Goal: Find specific page/section: Find specific page/section

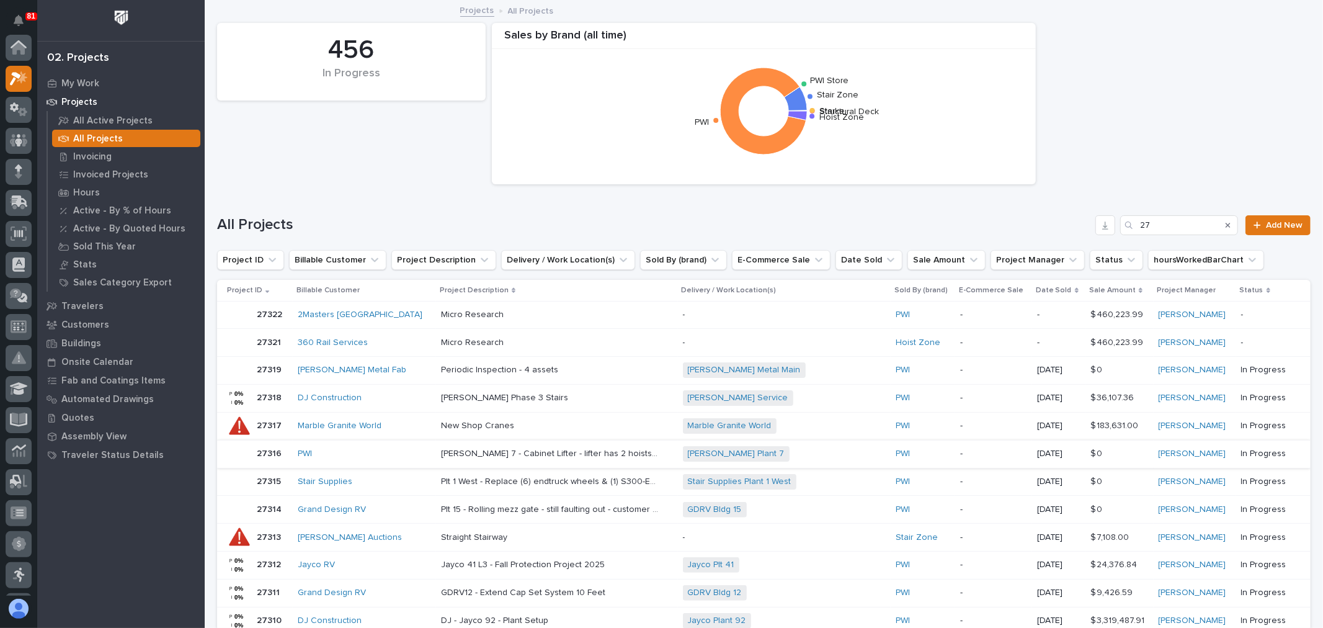
scroll to position [31, 0]
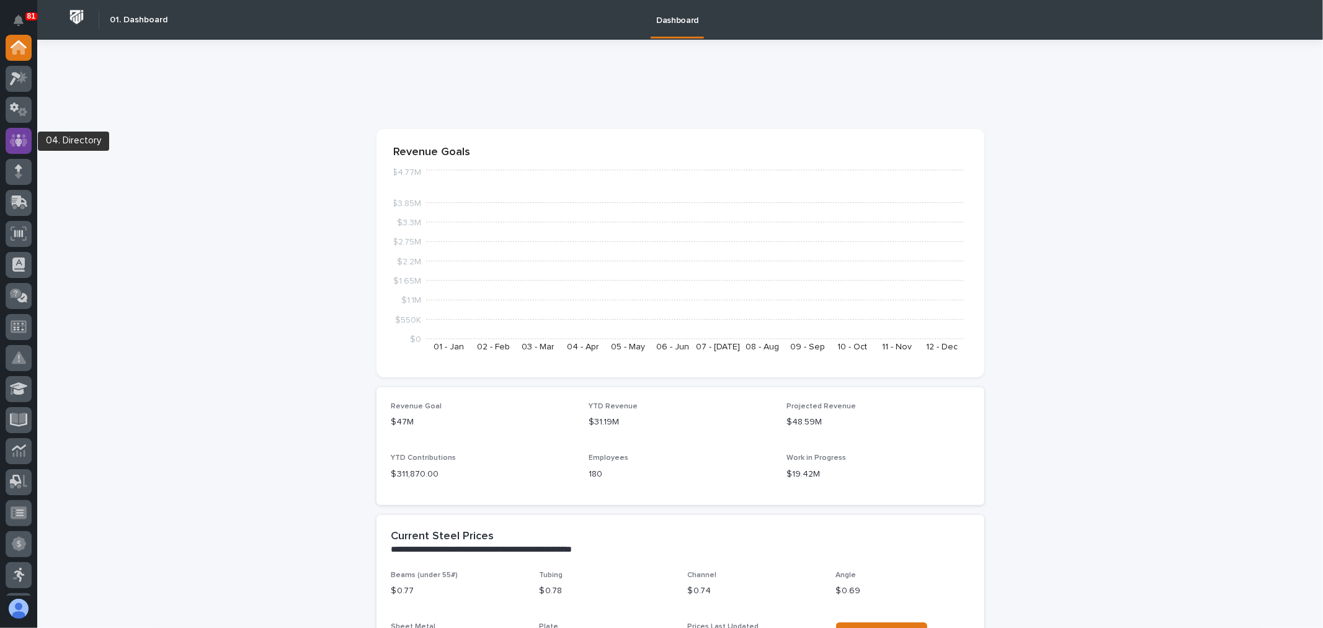
click at [16, 137] on icon at bounding box center [19, 140] width 18 height 14
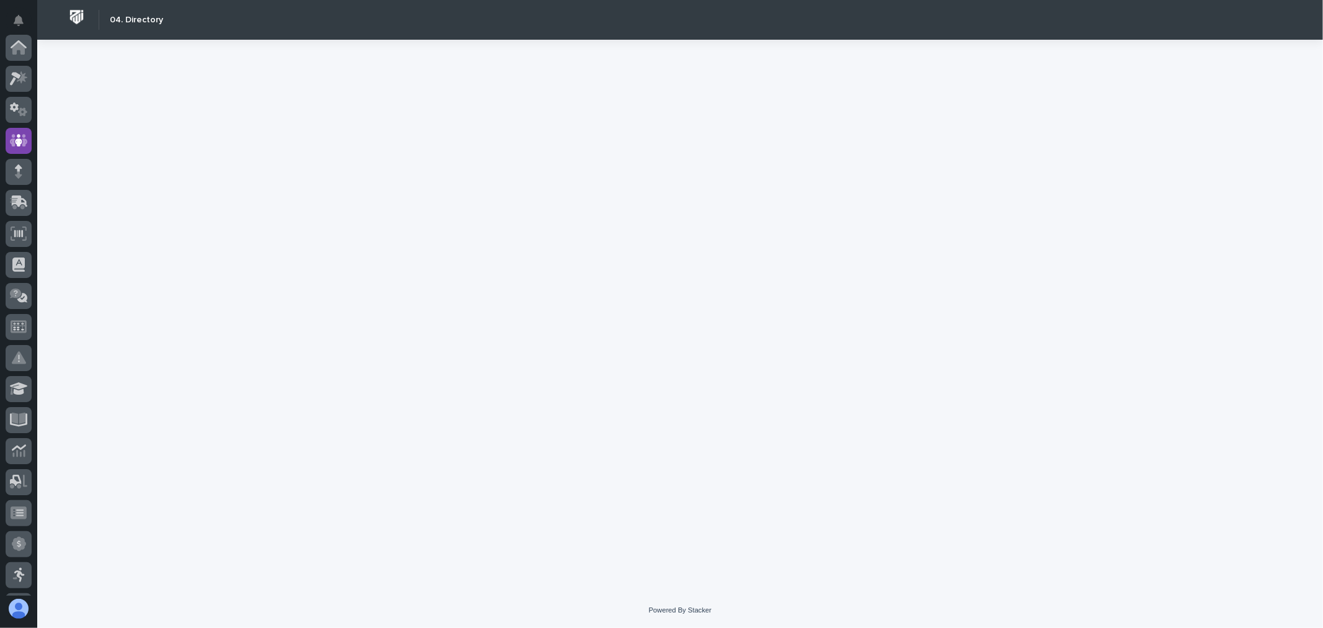
scroll to position [93, 0]
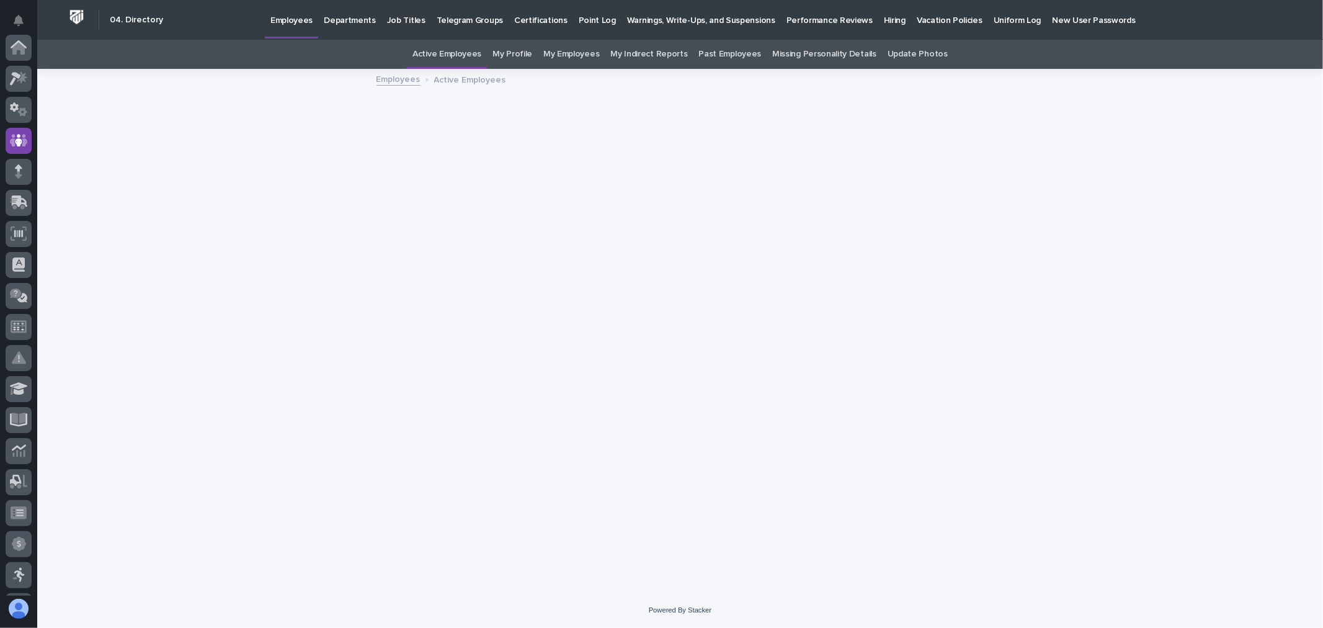
scroll to position [93, 0]
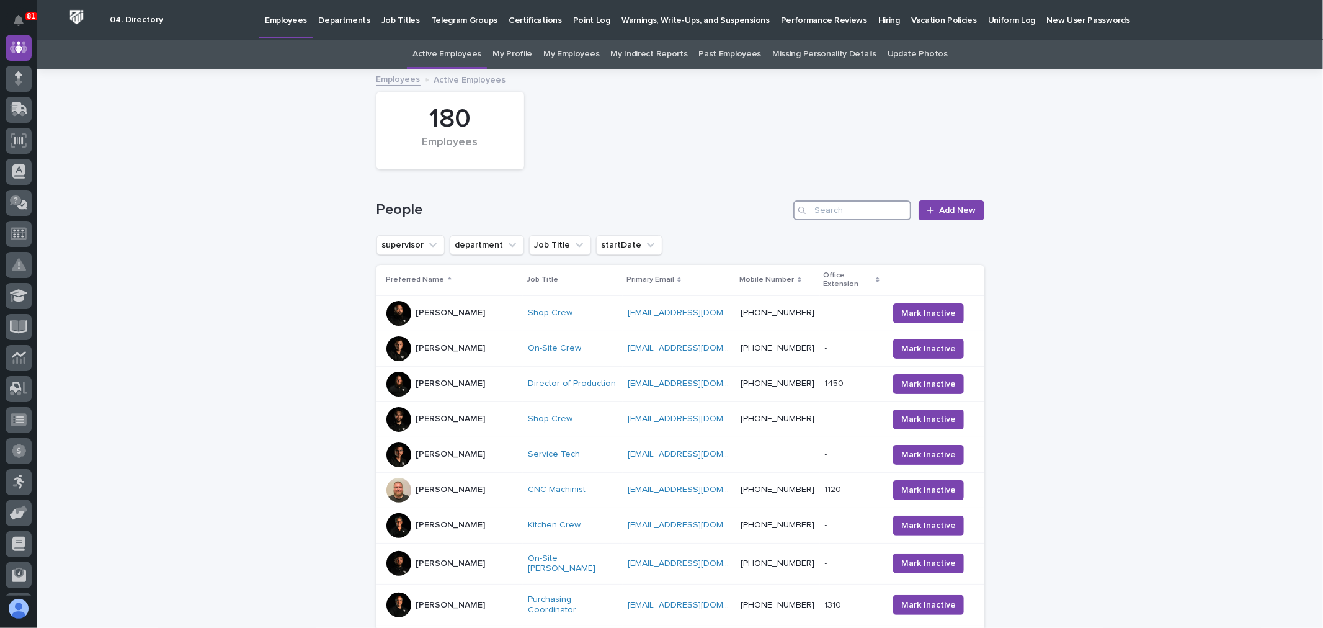
click at [846, 208] on input "Search" at bounding box center [852, 210] width 118 height 20
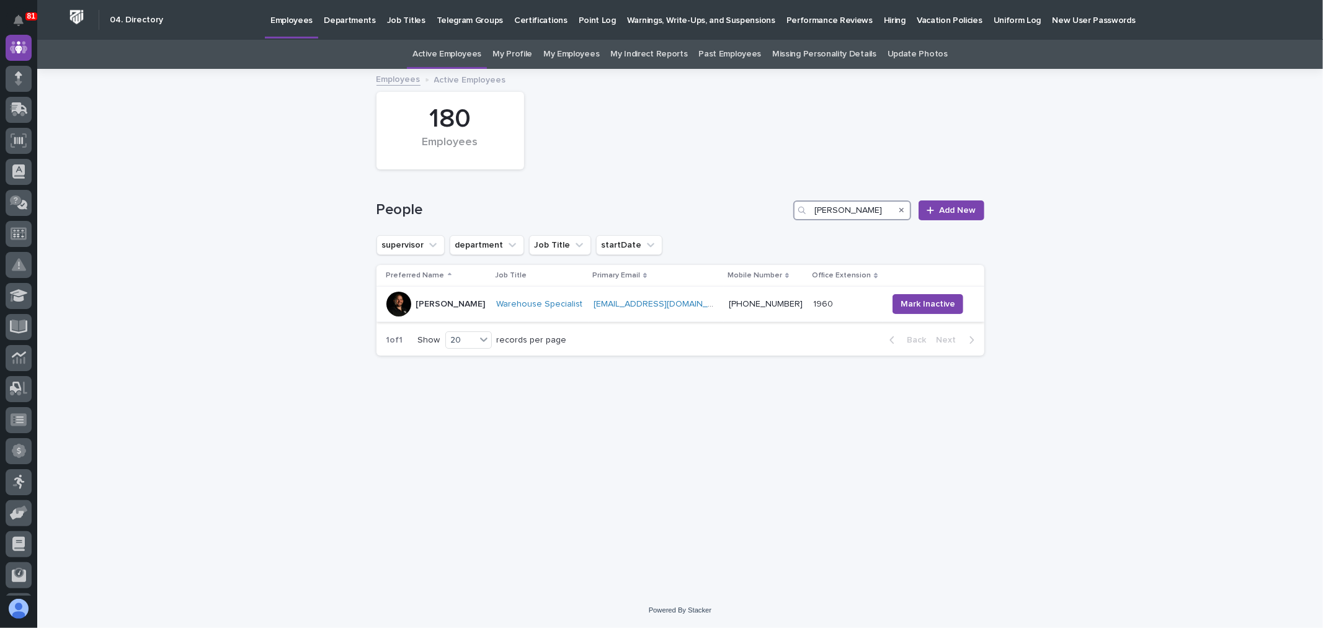
type input "kenny"
click at [482, 306] on div "Kenny Beachy" at bounding box center [436, 303] width 100 height 25
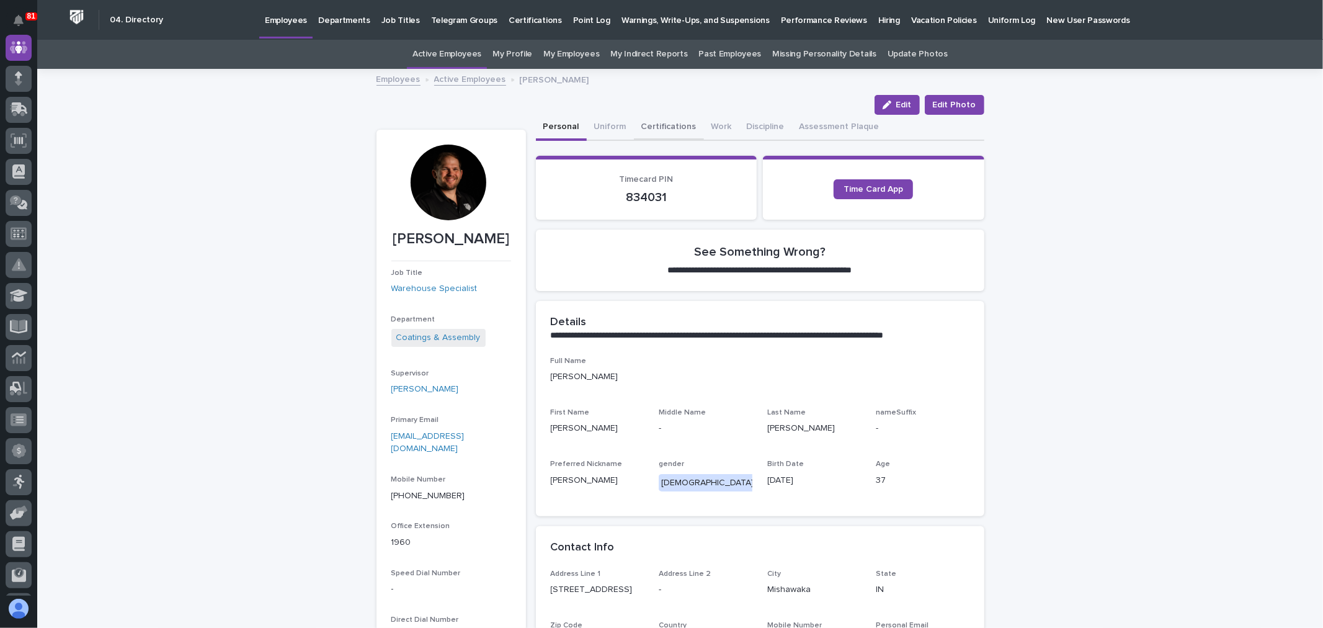
click at [665, 124] on button "Certifications" at bounding box center [669, 128] width 70 height 26
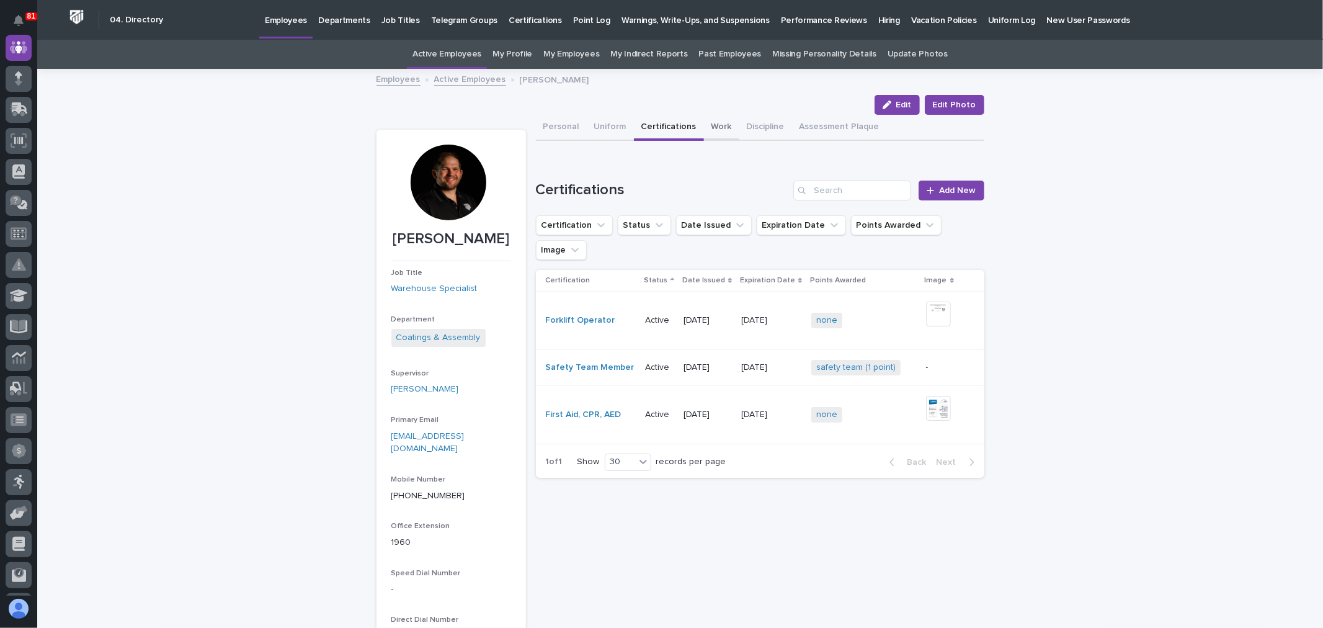
click at [715, 124] on button "Work" at bounding box center [721, 128] width 35 height 26
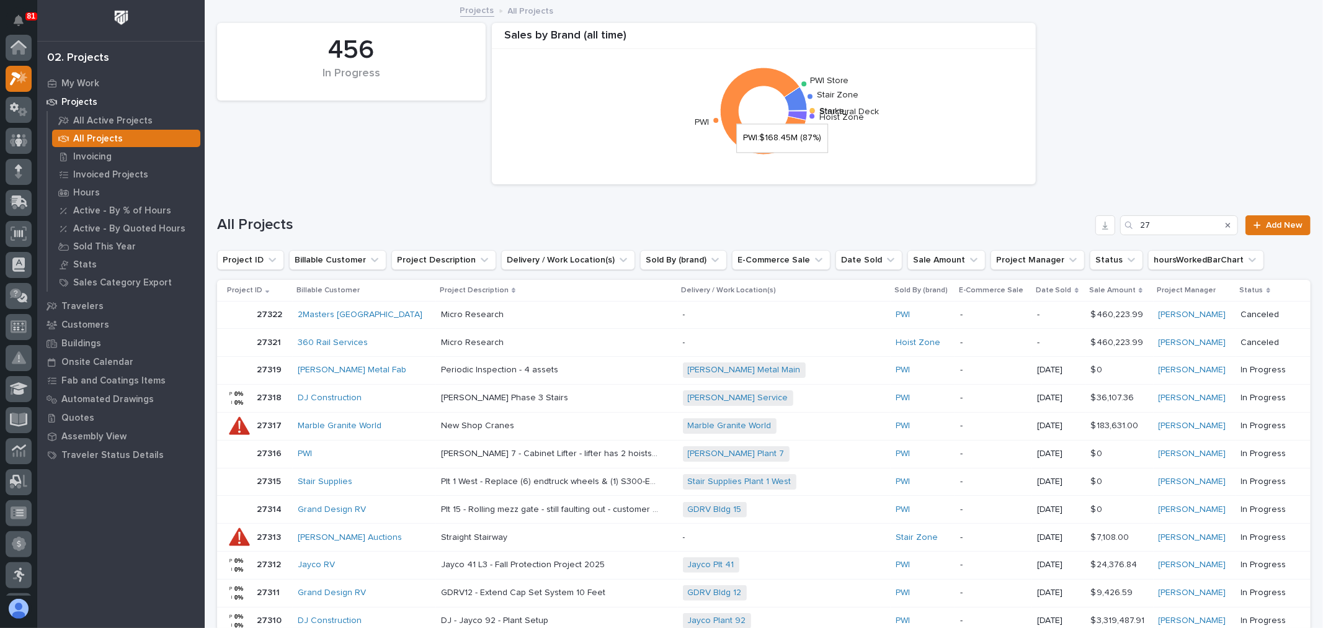
scroll to position [31, 0]
click at [86, 160] on p "Invoicing" at bounding box center [92, 156] width 38 height 11
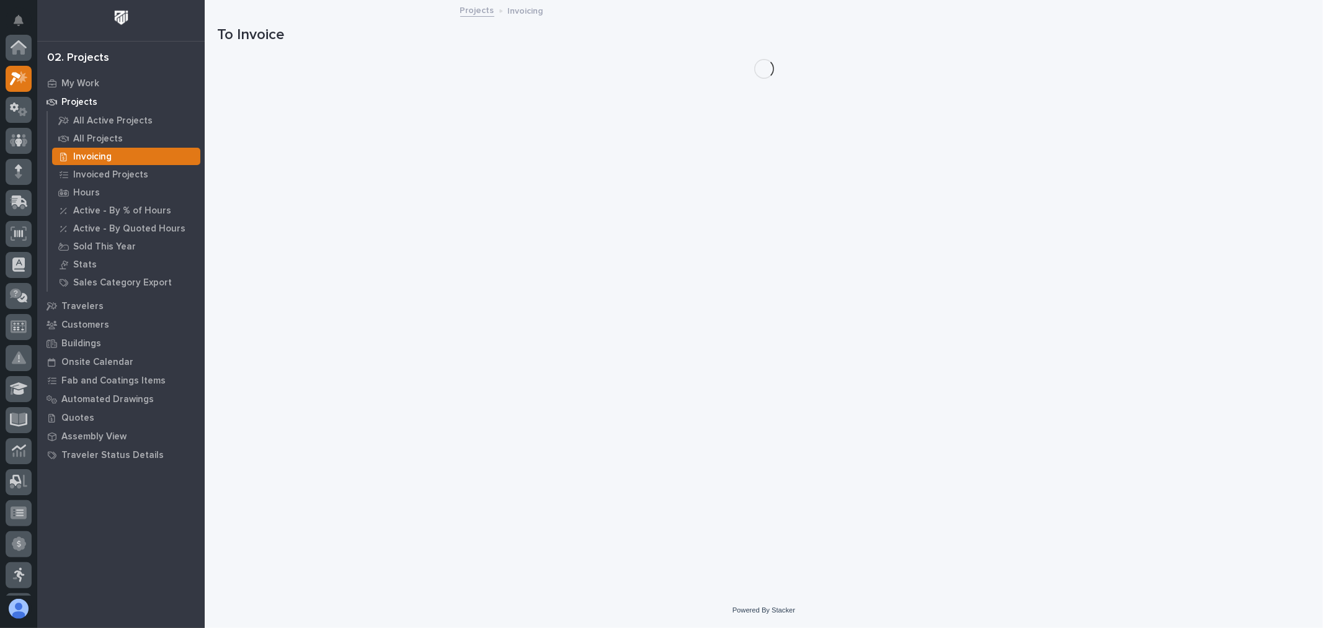
scroll to position [31, 0]
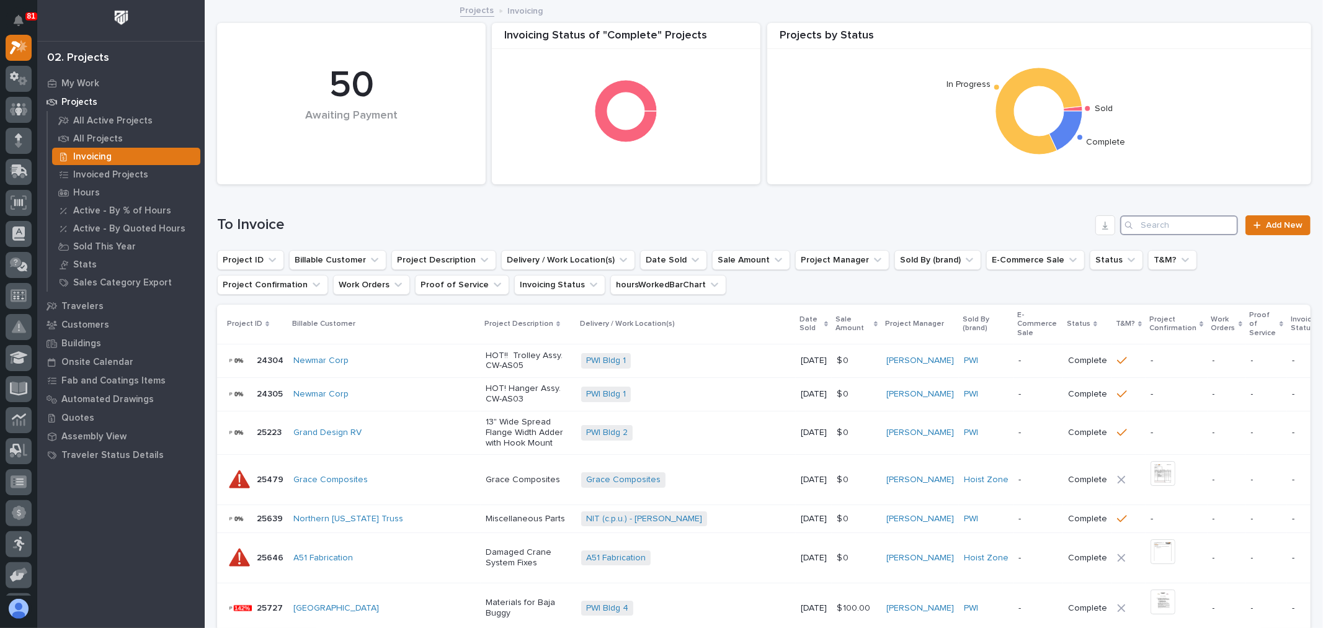
click at [1191, 223] on input "Search" at bounding box center [1179, 225] width 118 height 20
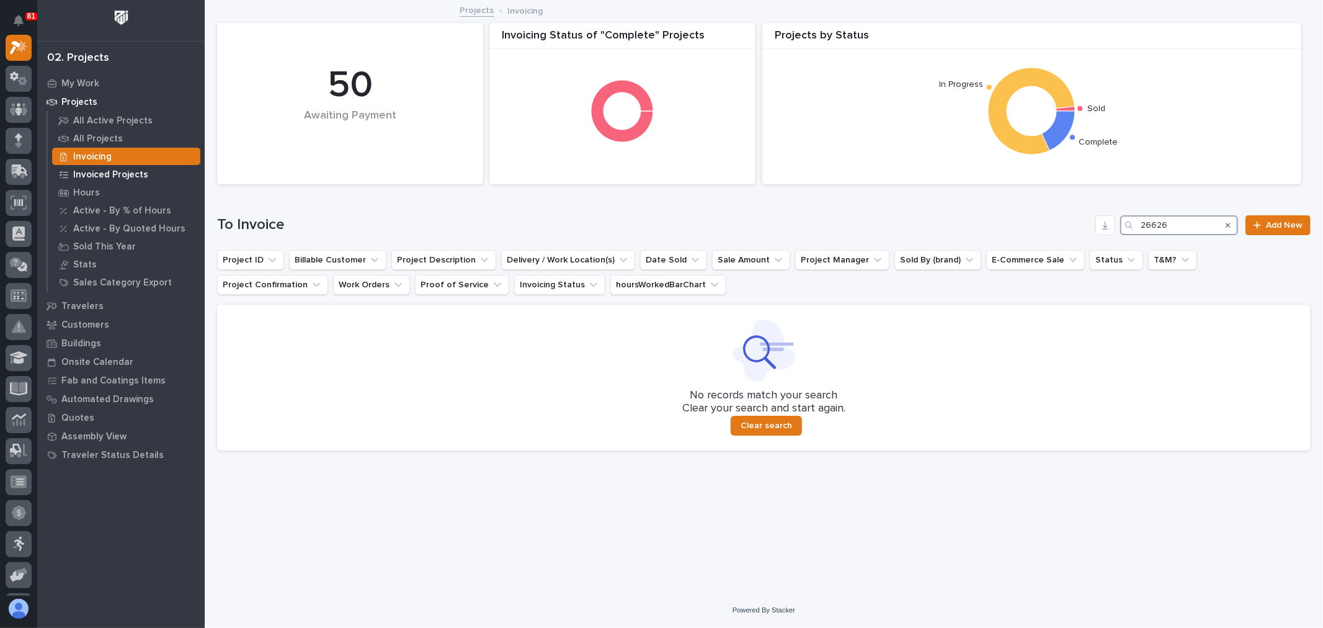
type input "26626"
click at [110, 166] on div "Invoiced Projects" at bounding box center [126, 174] width 148 height 17
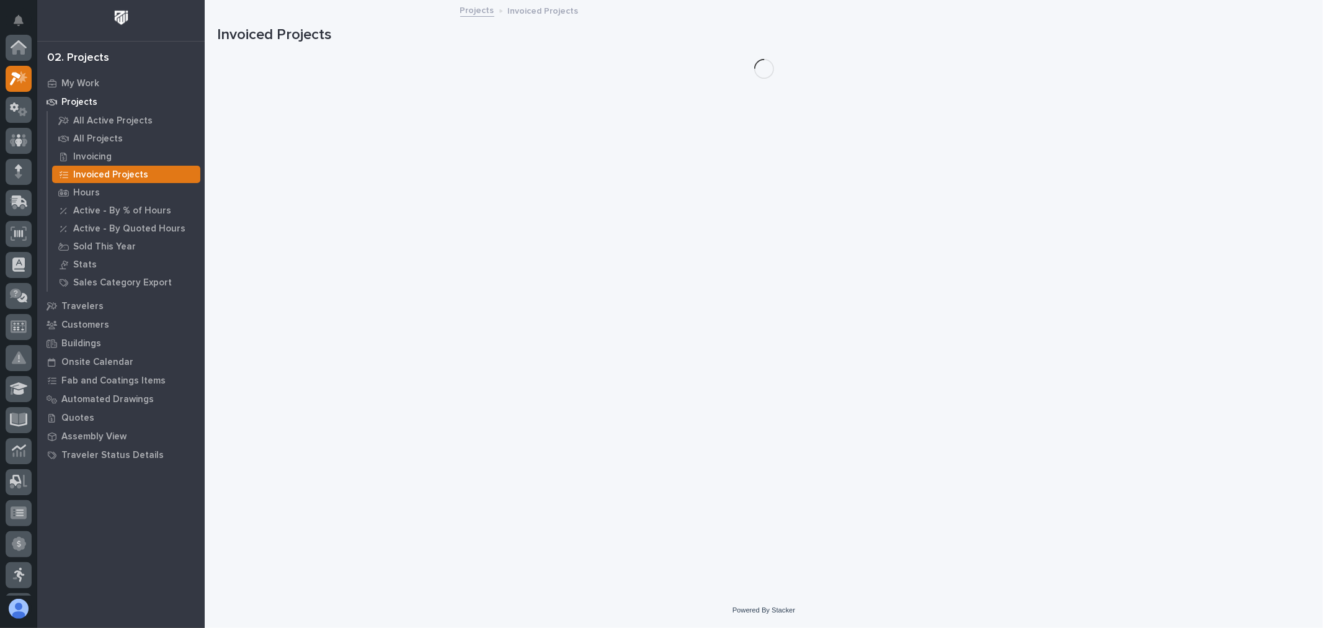
scroll to position [31, 0]
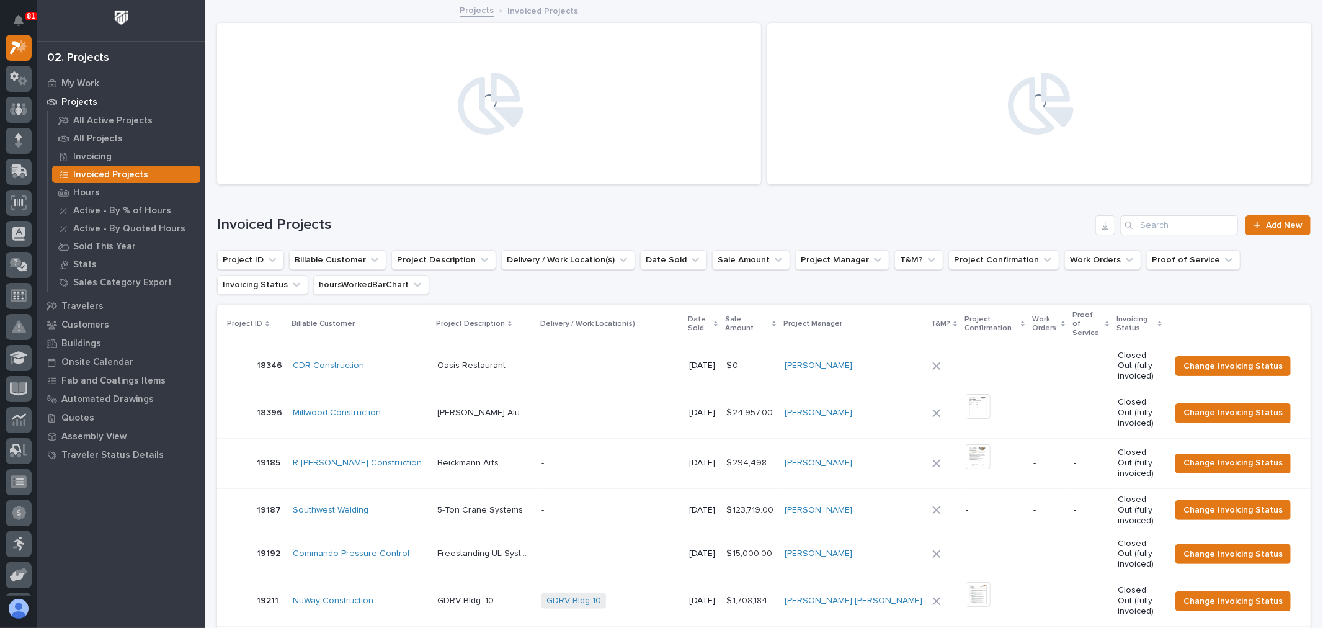
click at [1181, 208] on div "Invoiced Projects Add New" at bounding box center [763, 220] width 1093 height 60
click at [1181, 232] on input "Search" at bounding box center [1179, 225] width 118 height 20
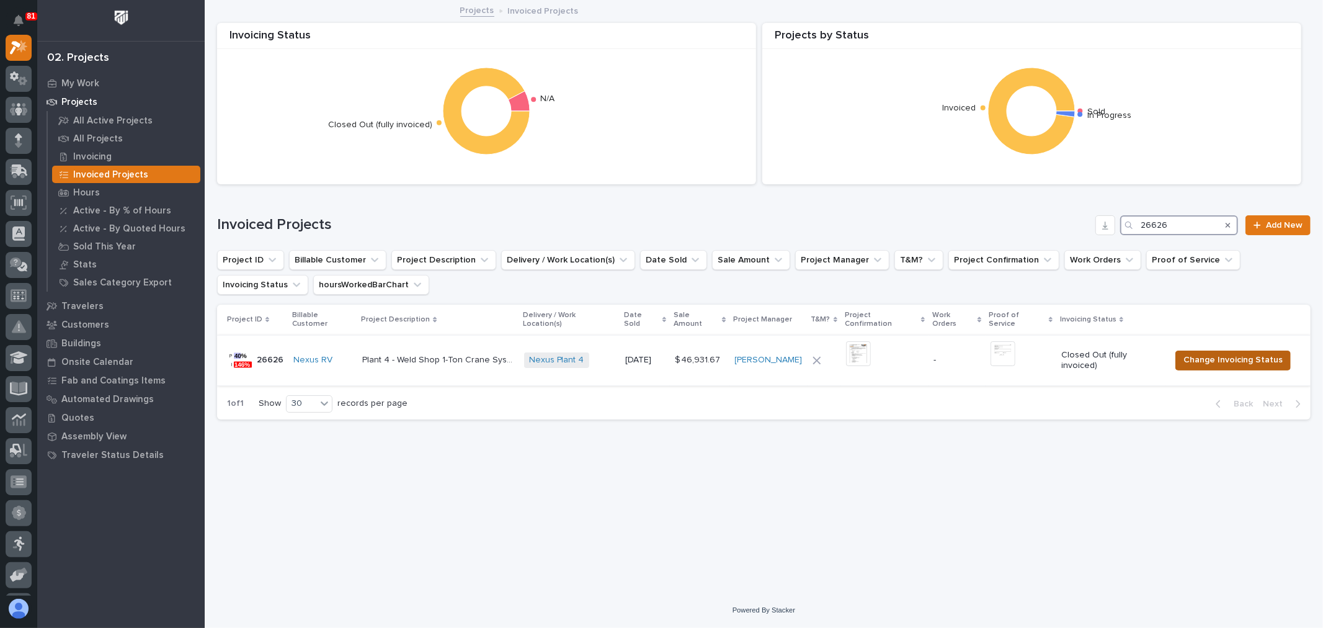
type input "26626"
click at [1227, 355] on span "Change Invoicing Status" at bounding box center [1232, 359] width 99 height 15
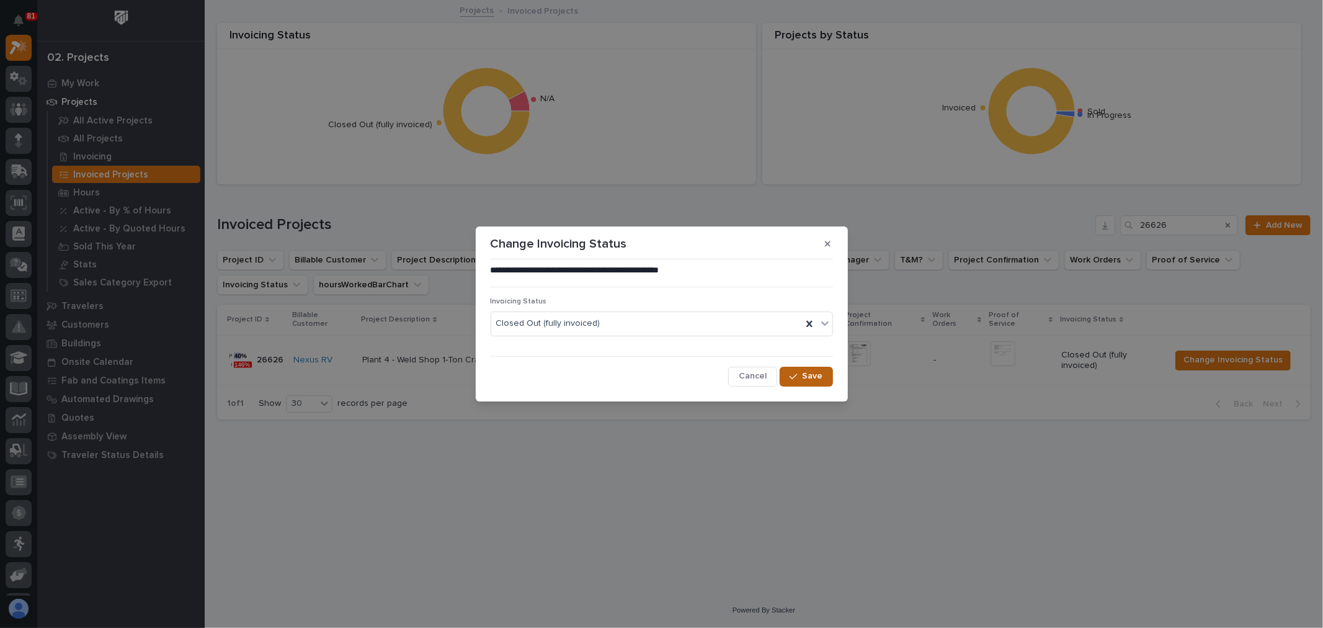
click at [812, 370] on span "Save" at bounding box center [812, 375] width 20 height 11
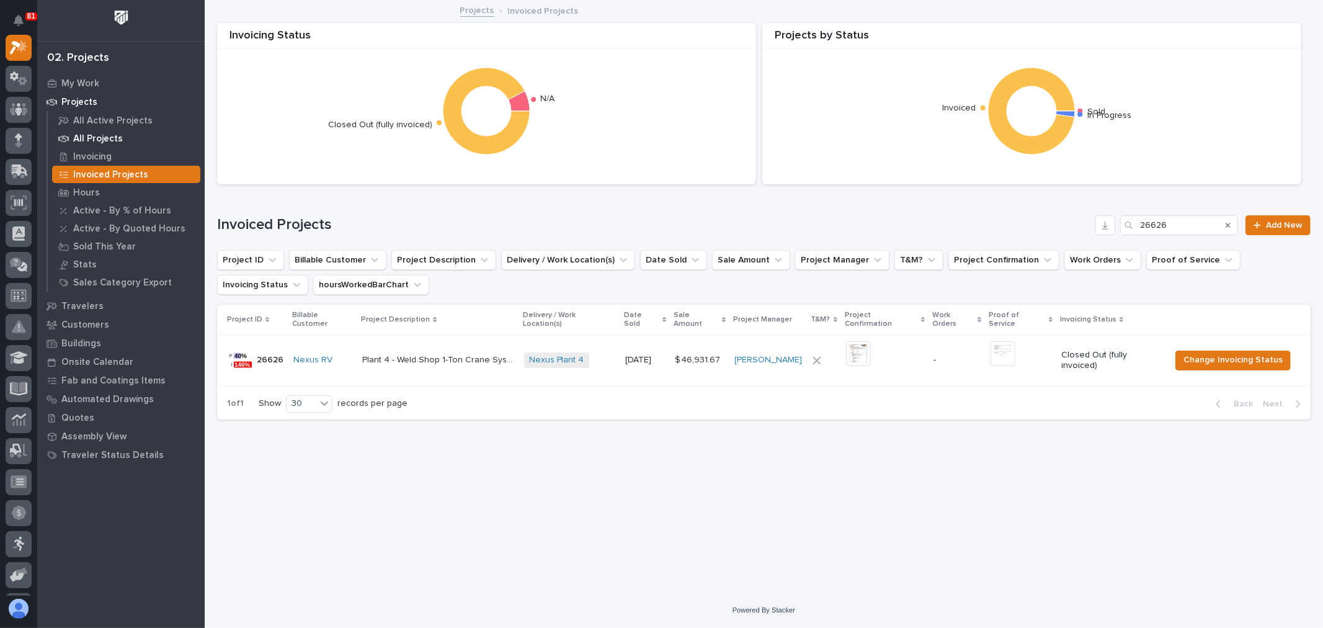
click at [108, 135] on p "All Projects" at bounding box center [98, 138] width 50 height 11
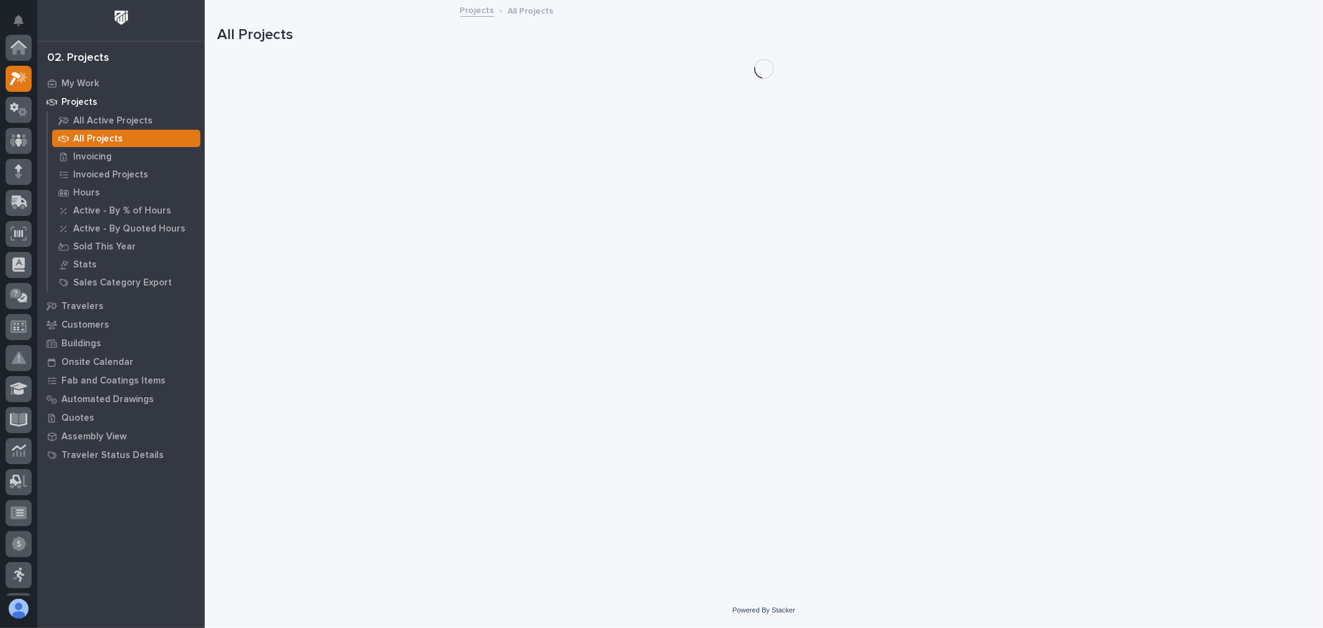
scroll to position [31, 0]
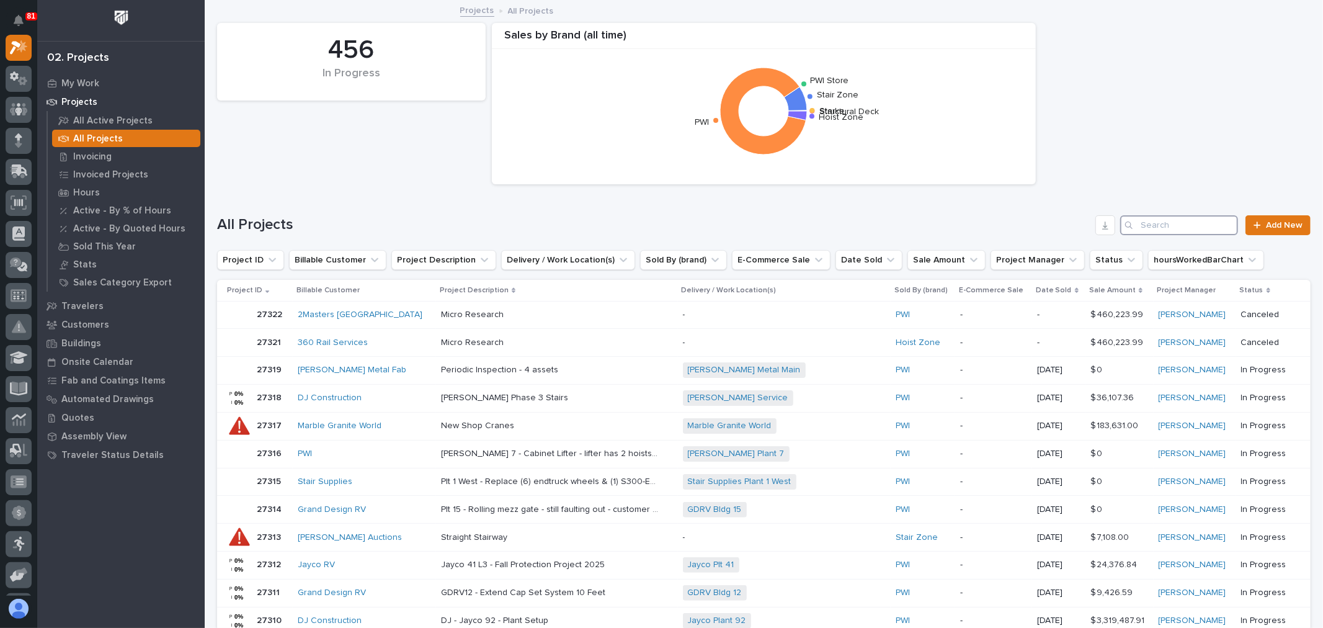
click at [1142, 218] on input "Search" at bounding box center [1179, 225] width 118 height 20
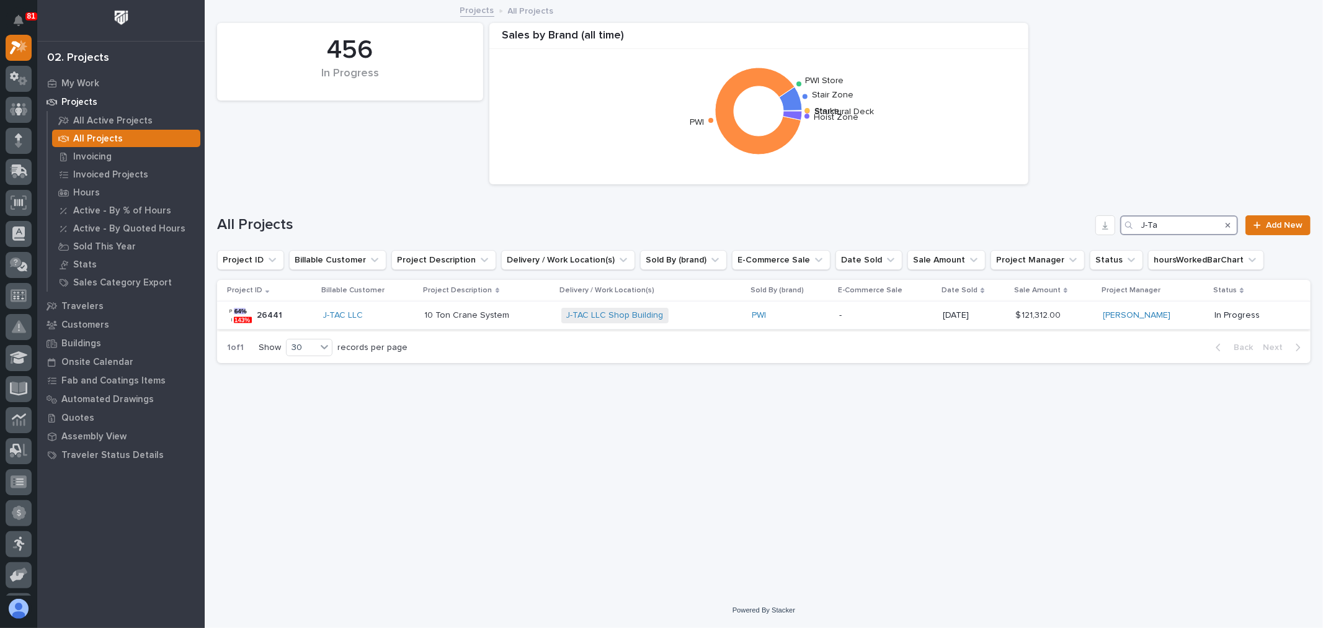
type input "J-Ta"
click at [420, 314] on td "J-TAC LLC" at bounding box center [369, 315] width 102 height 28
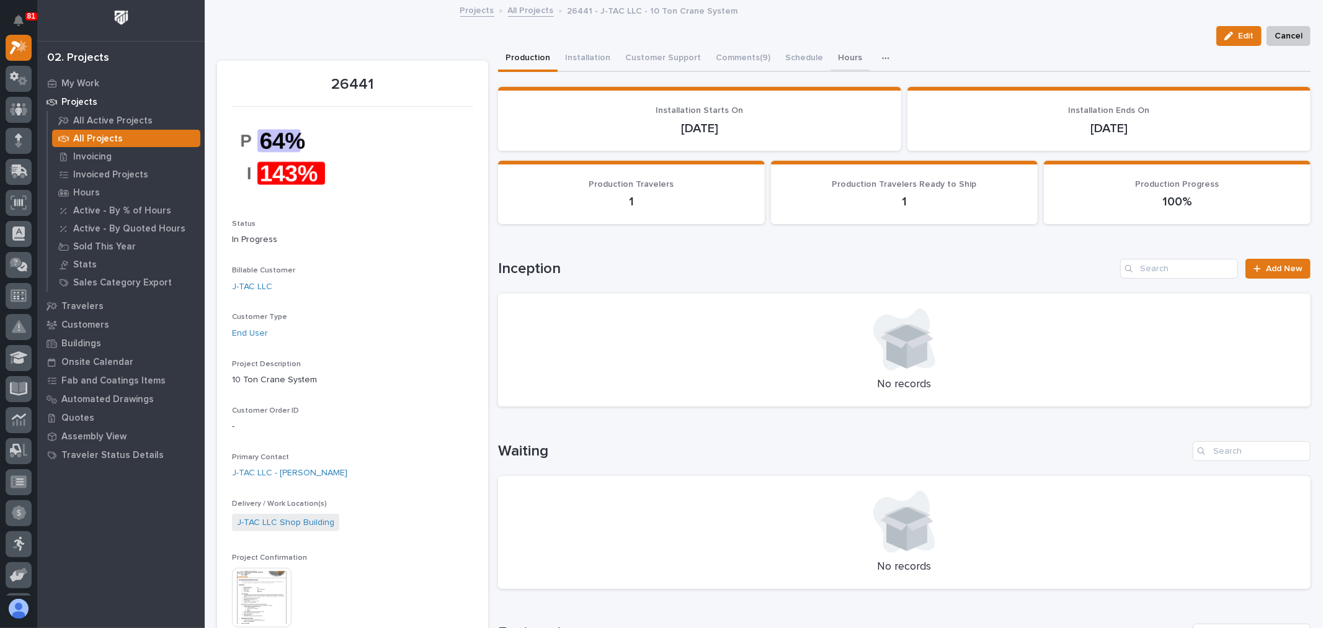
click at [842, 59] on button "Hours" at bounding box center [849, 59] width 39 height 26
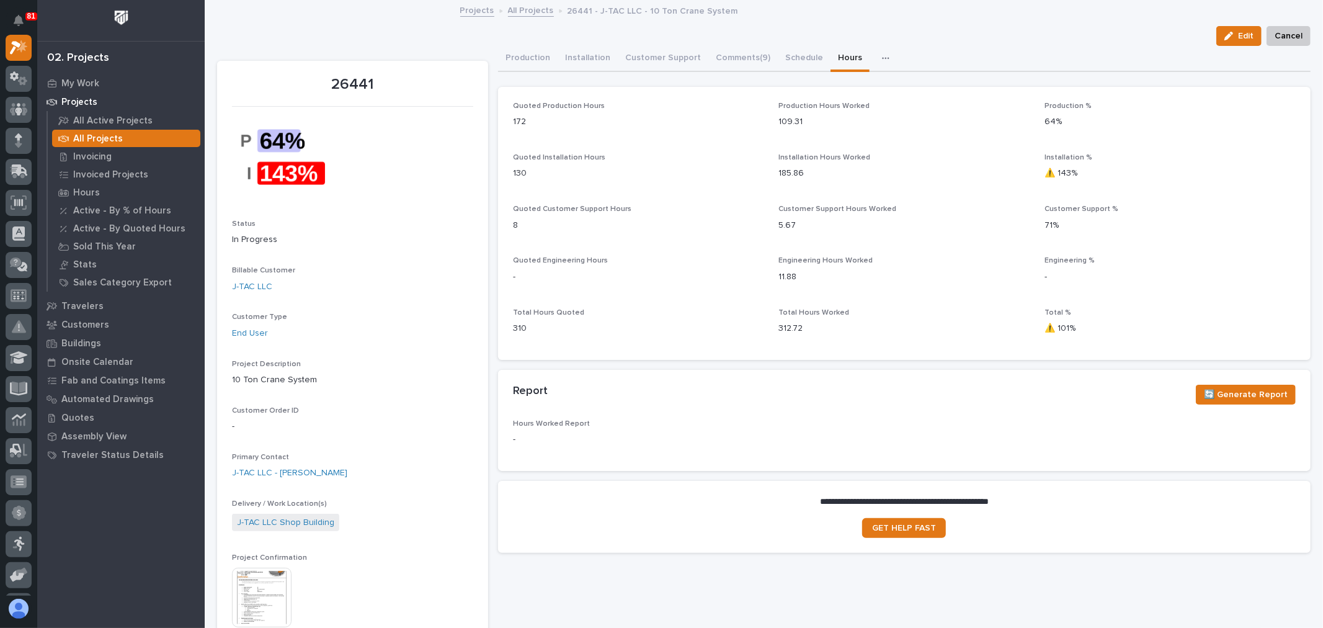
click at [264, 596] on img at bounding box center [262, 597] width 60 height 60
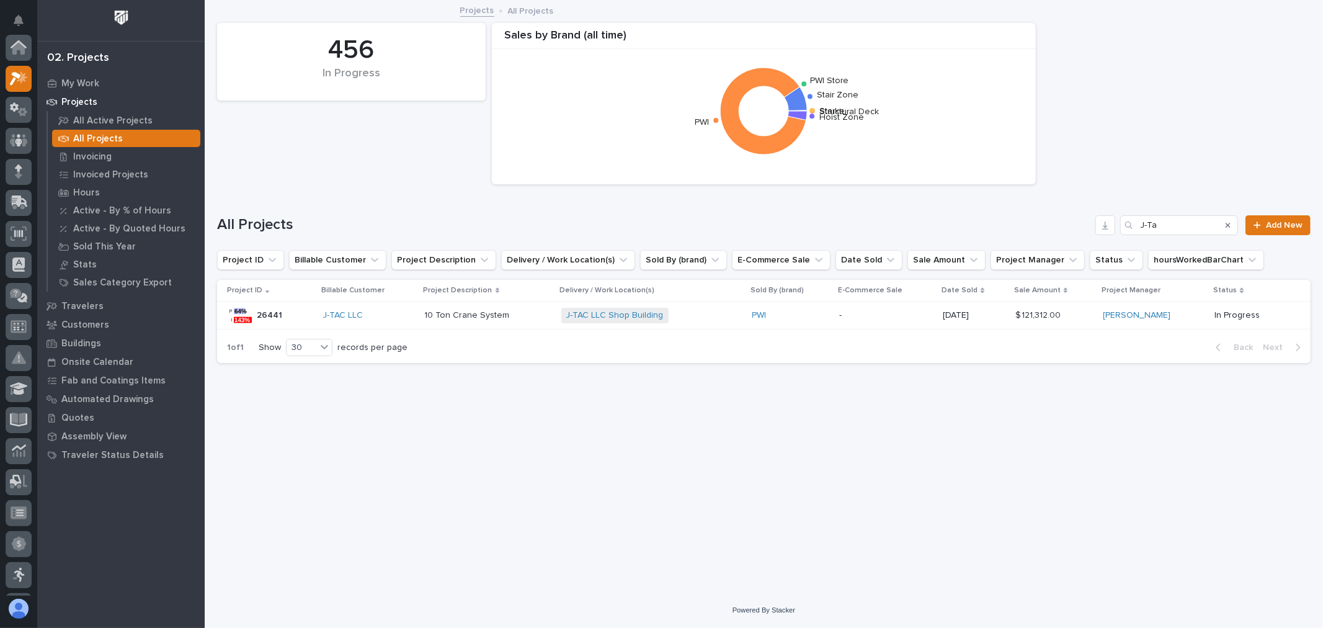
scroll to position [33, 0]
click at [285, 315] on div "26441 26441" at bounding box center [270, 315] width 86 height 25
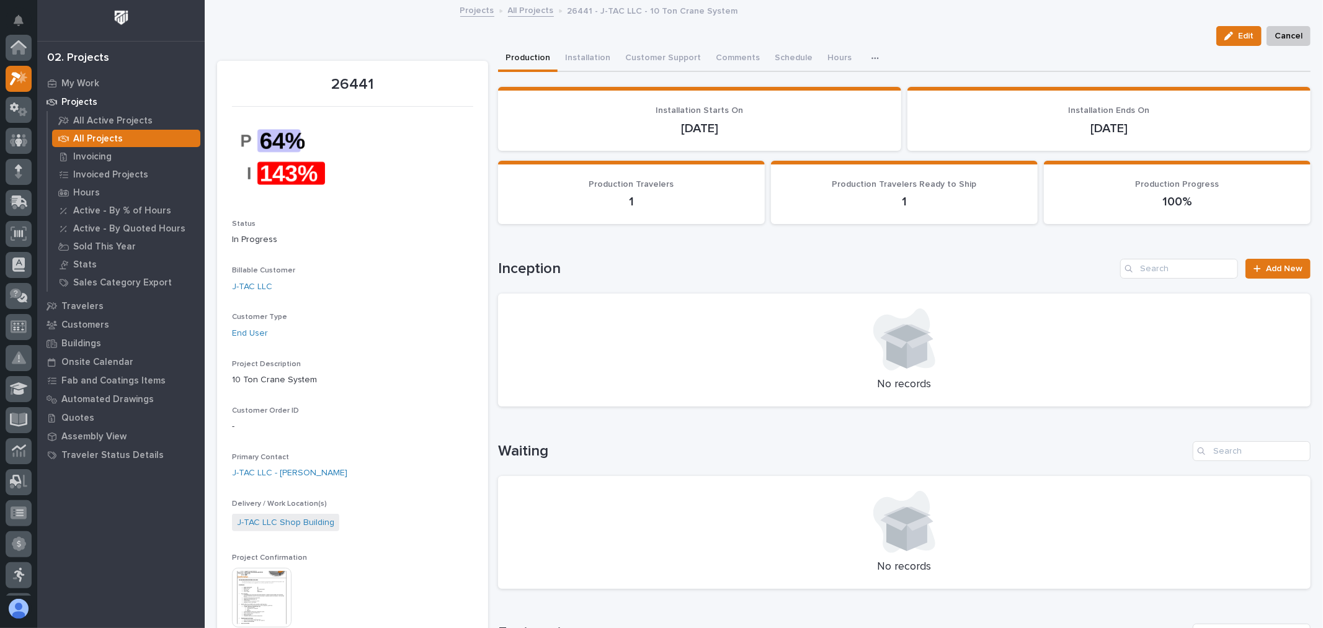
scroll to position [31, 0]
click at [830, 53] on button "Hours" at bounding box center [849, 59] width 39 height 26
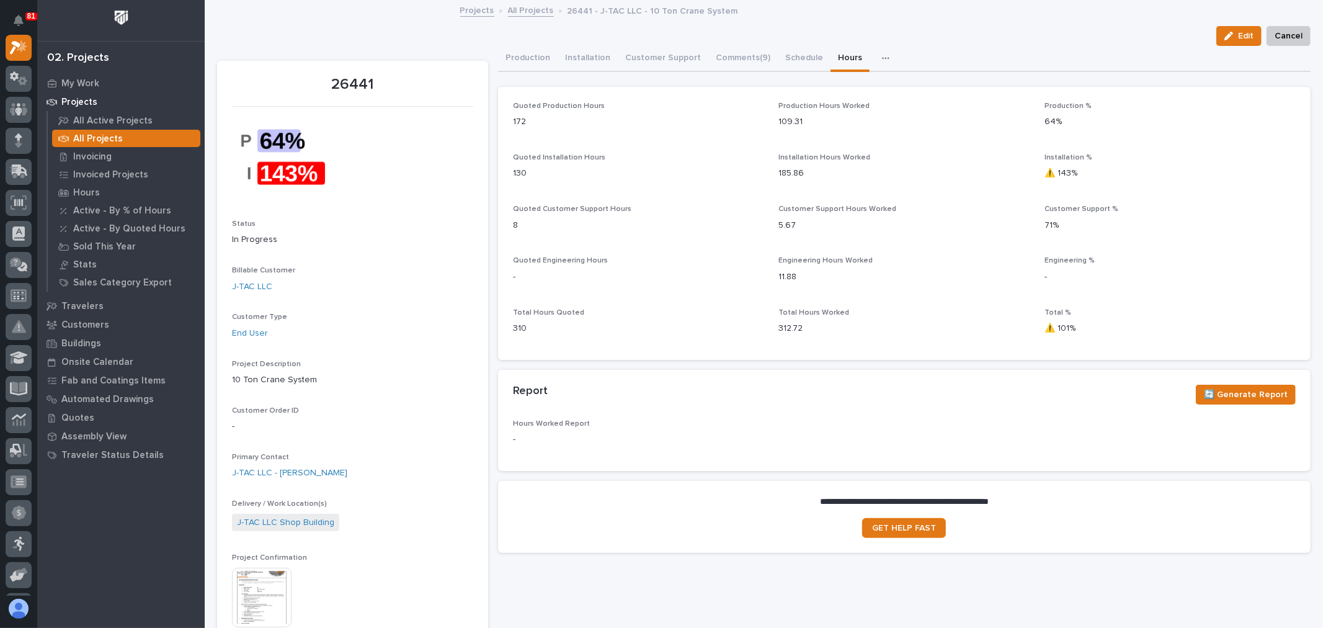
click at [278, 600] on img at bounding box center [262, 597] width 60 height 60
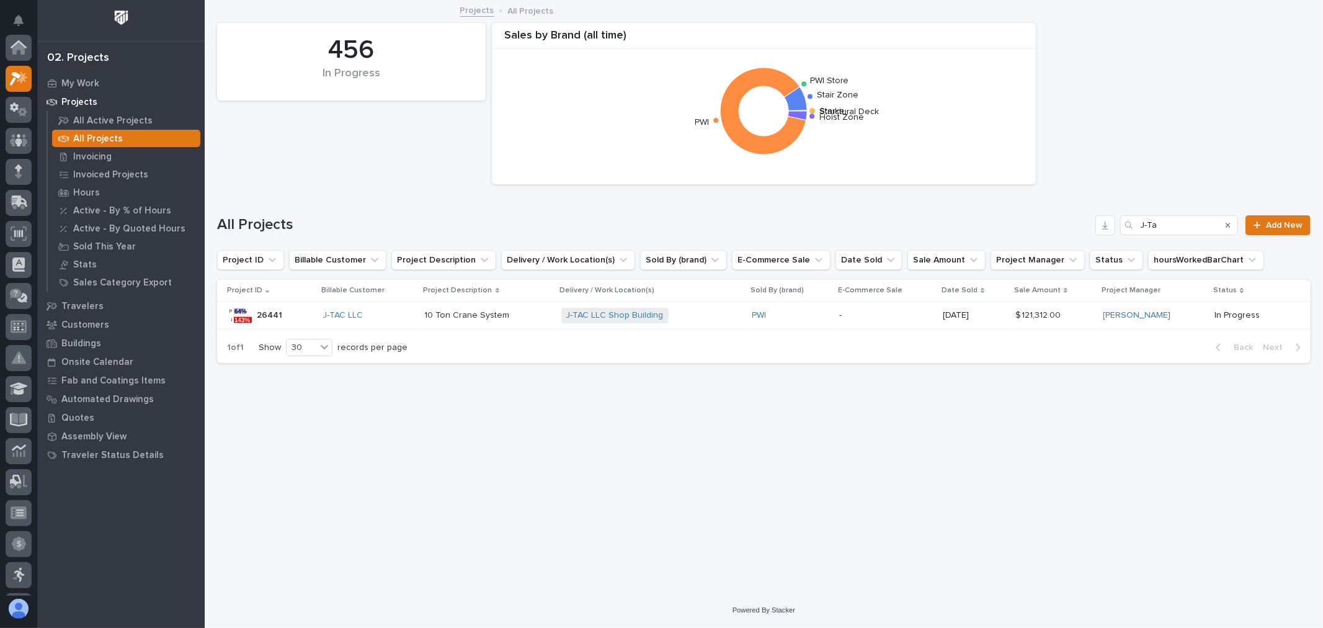
scroll to position [33, 0]
click at [82, 99] on p "Projects" at bounding box center [79, 102] width 36 height 11
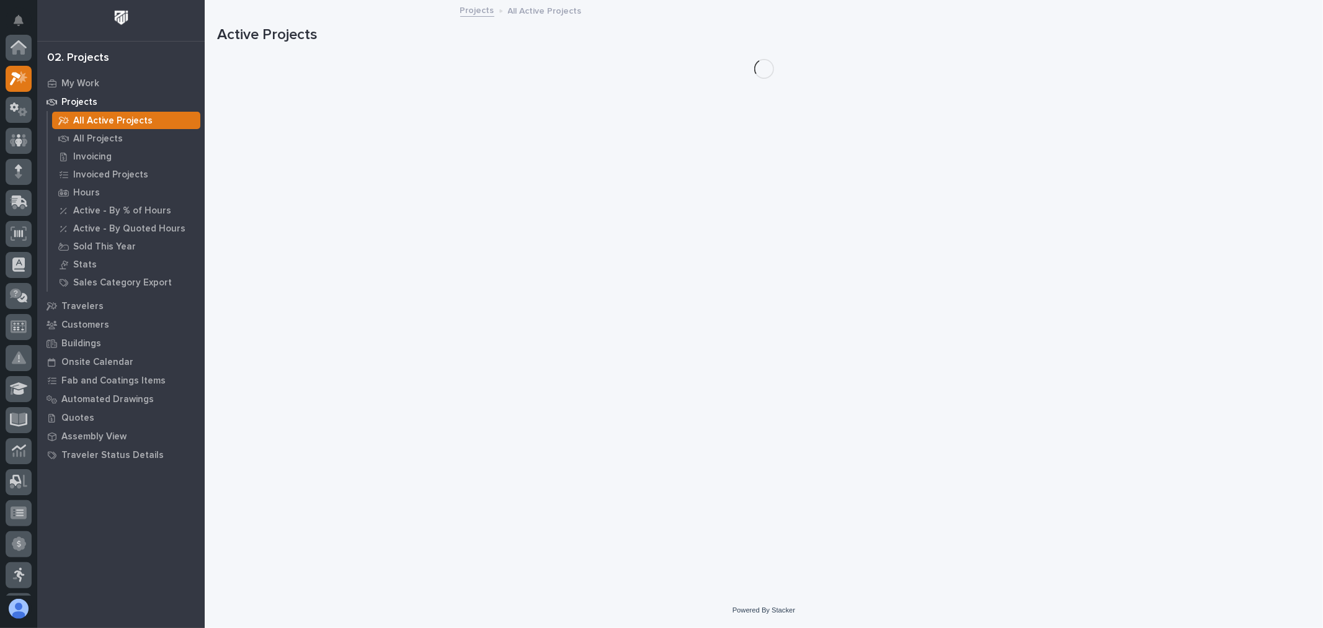
scroll to position [31, 0]
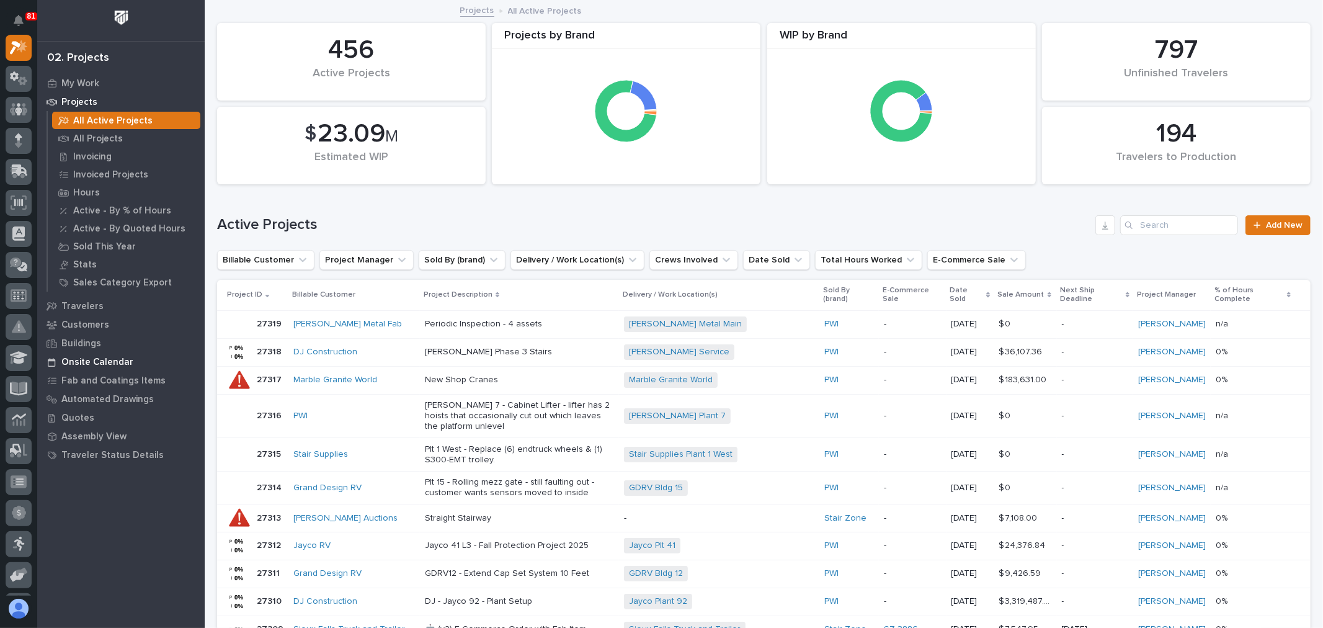
click at [97, 354] on div "Onsite Calendar" at bounding box center [120, 361] width 161 height 17
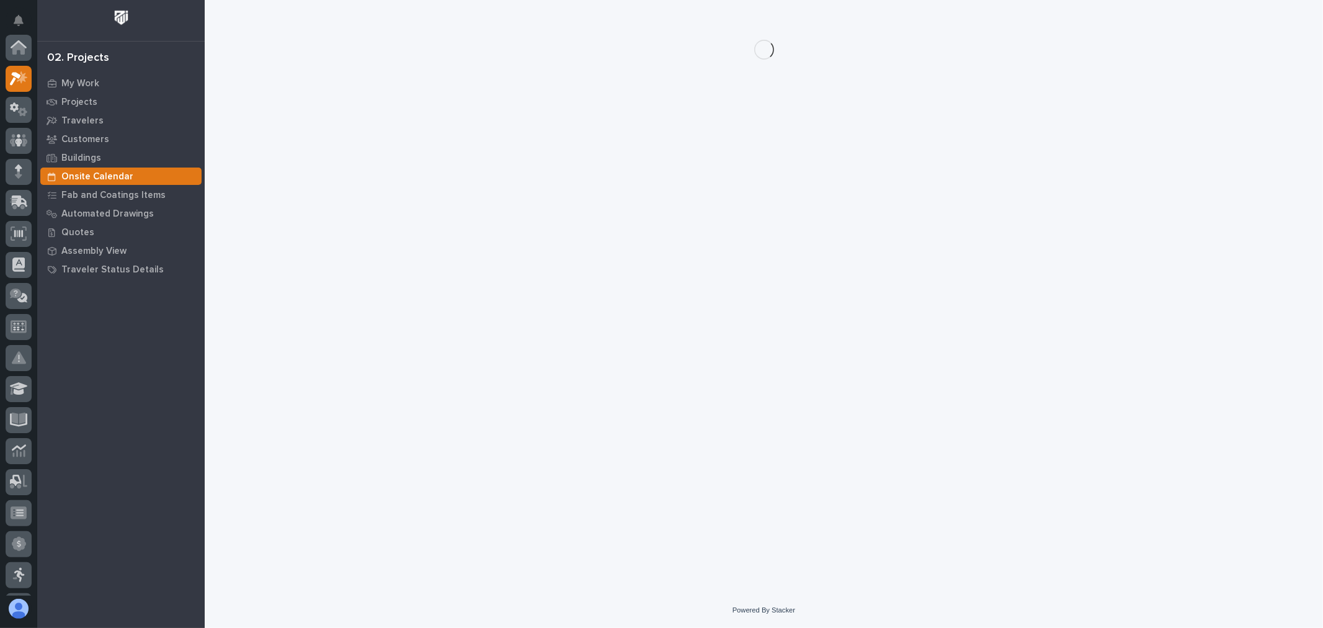
scroll to position [31, 0]
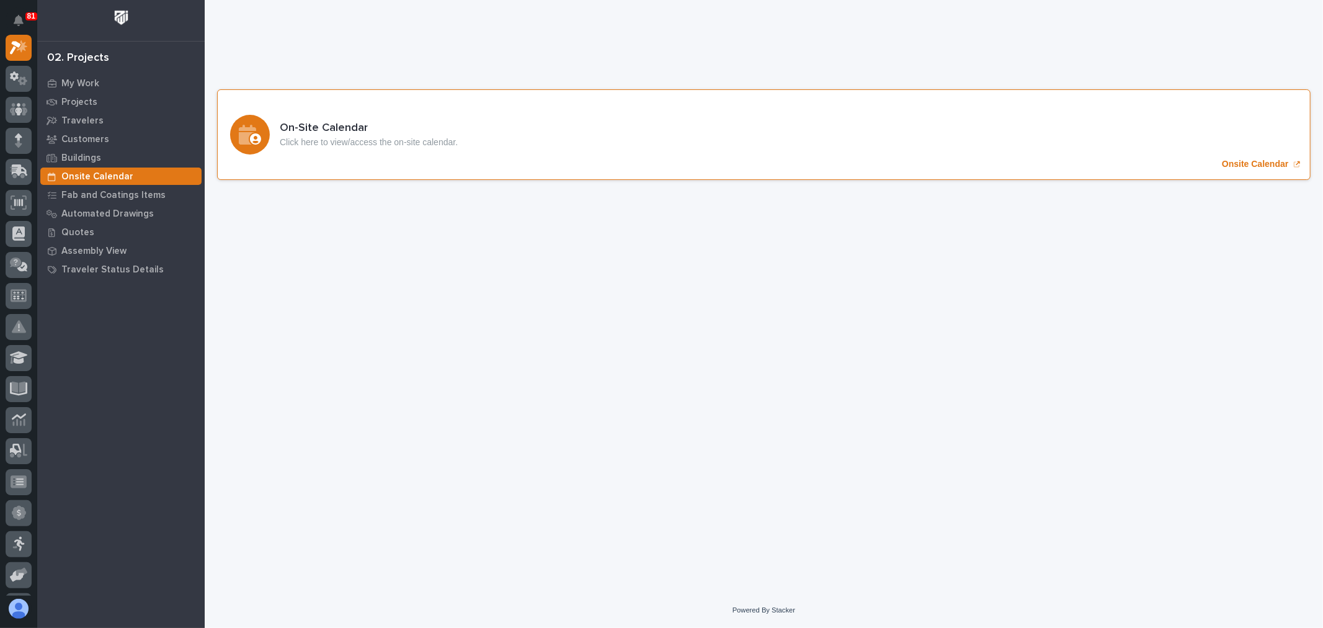
click at [1223, 160] on p "Onsite Calendar" at bounding box center [1255, 164] width 66 height 11
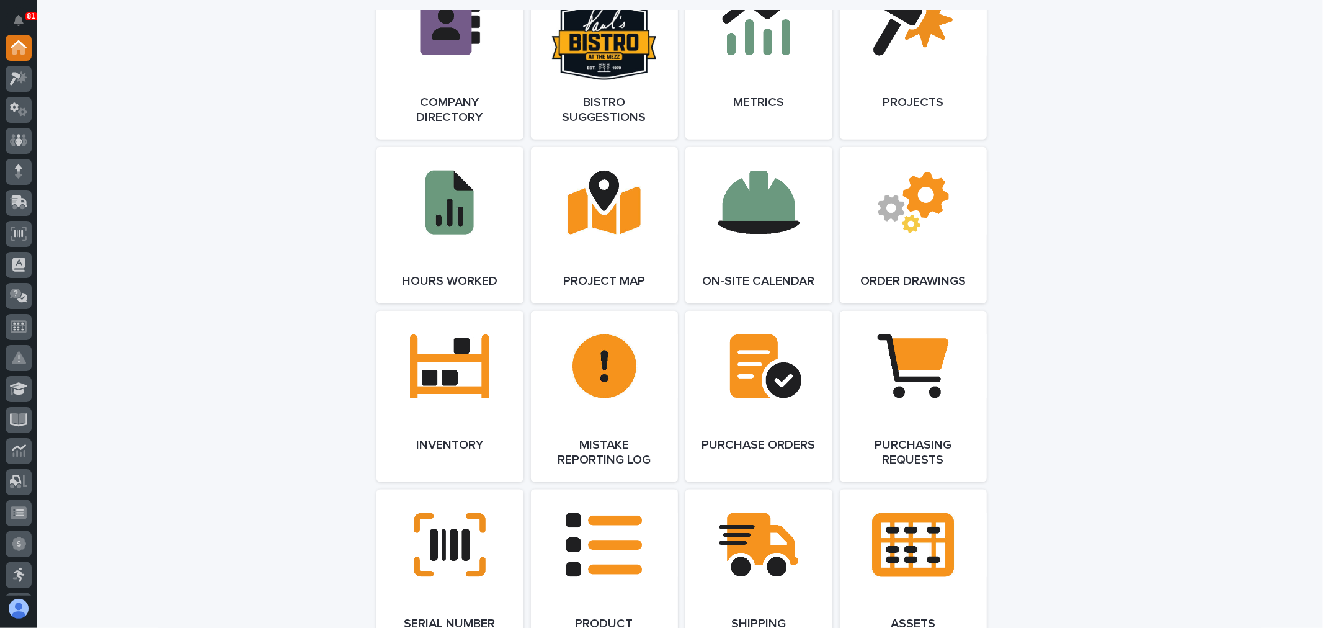
scroll to position [1171, 0]
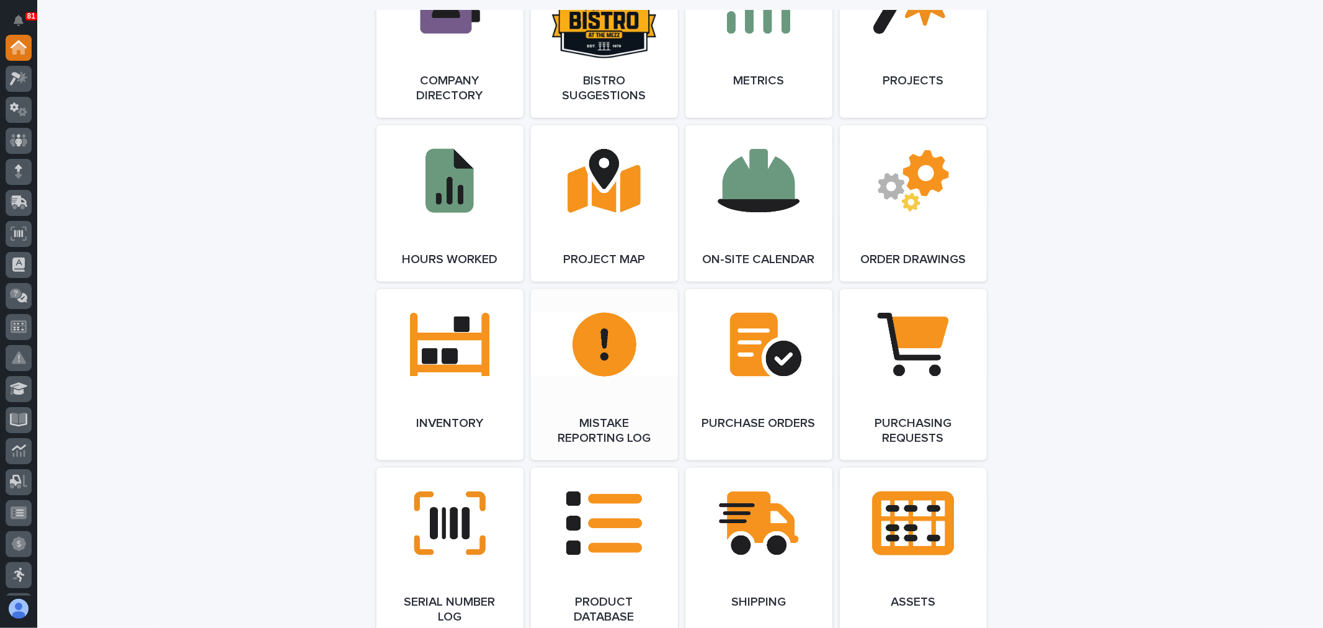
click at [621, 338] on link "Open Link" at bounding box center [604, 374] width 147 height 171
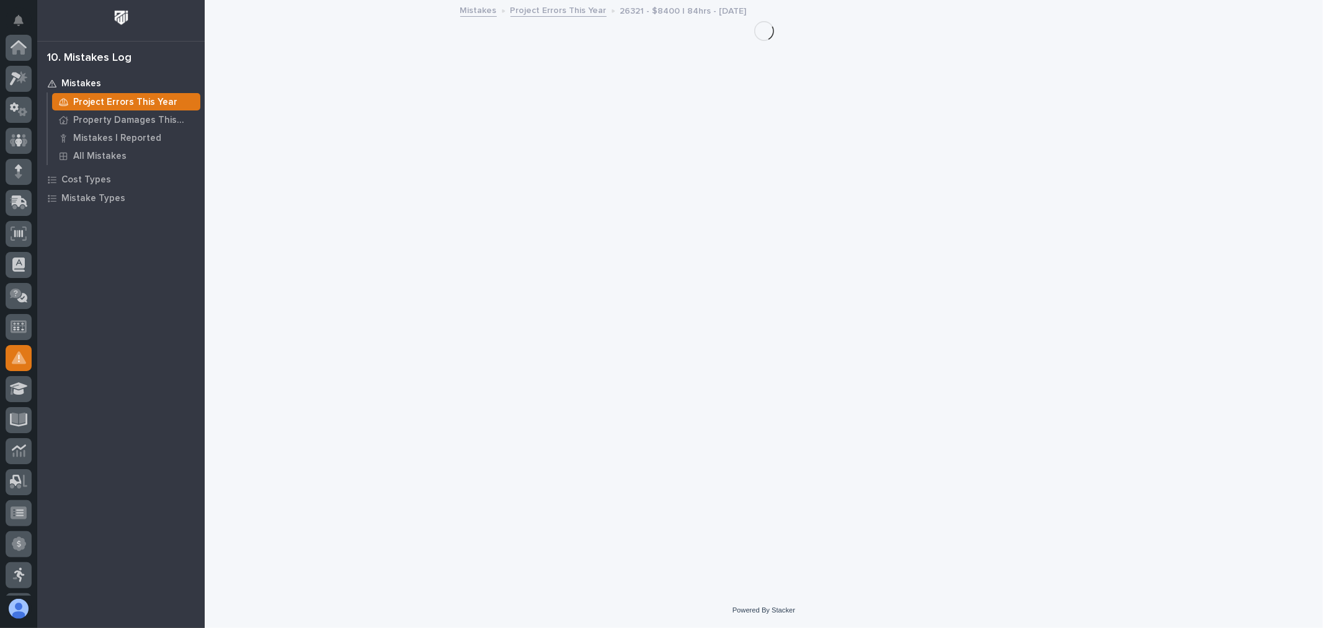
scroll to position [244, 0]
